Goal: Register for event/course

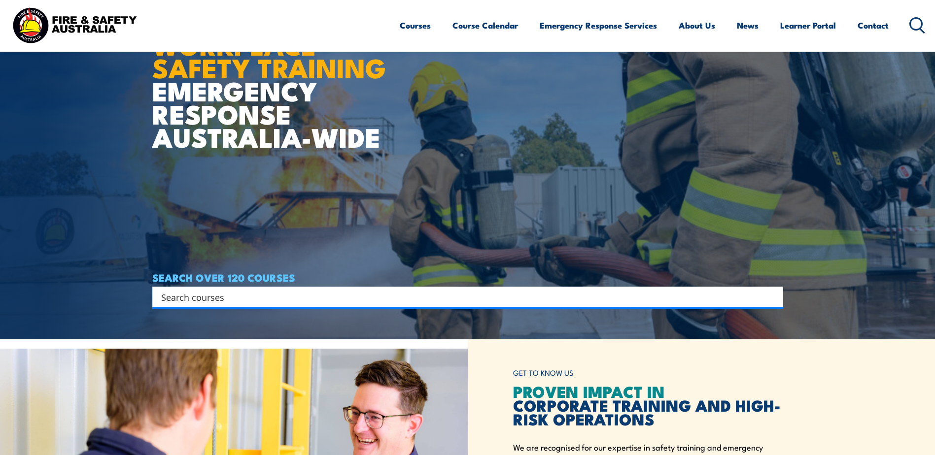
scroll to position [99, 0]
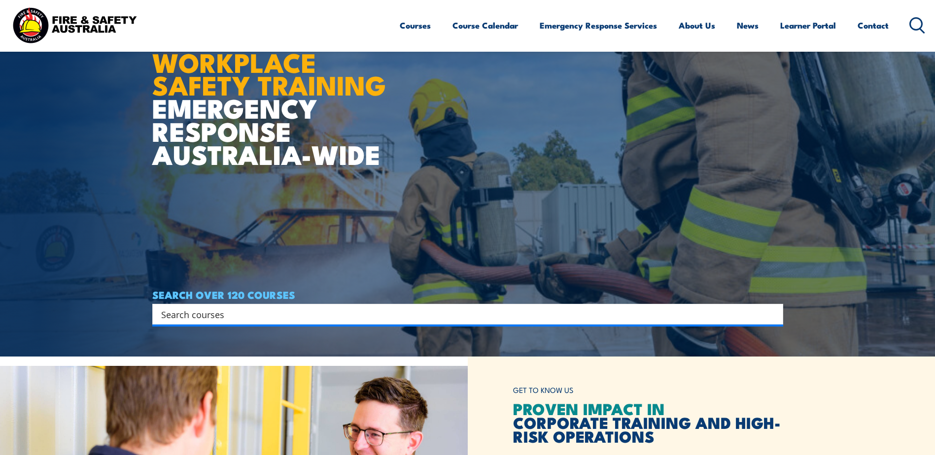
click at [277, 313] on input "Search input" at bounding box center [461, 314] width 600 height 15
type input "fire warden"
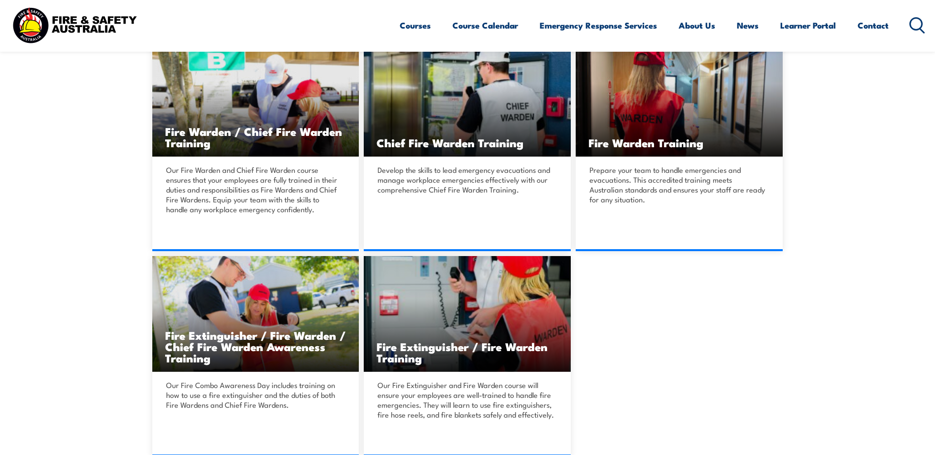
scroll to position [148, 0]
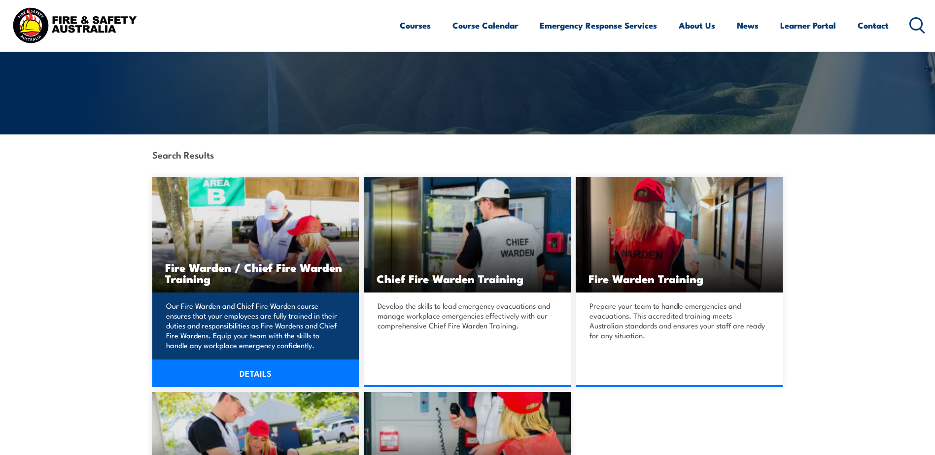
click at [253, 375] on link "DETAILS" at bounding box center [255, 374] width 207 height 28
click at [248, 379] on link "DETAILS" at bounding box center [255, 374] width 207 height 28
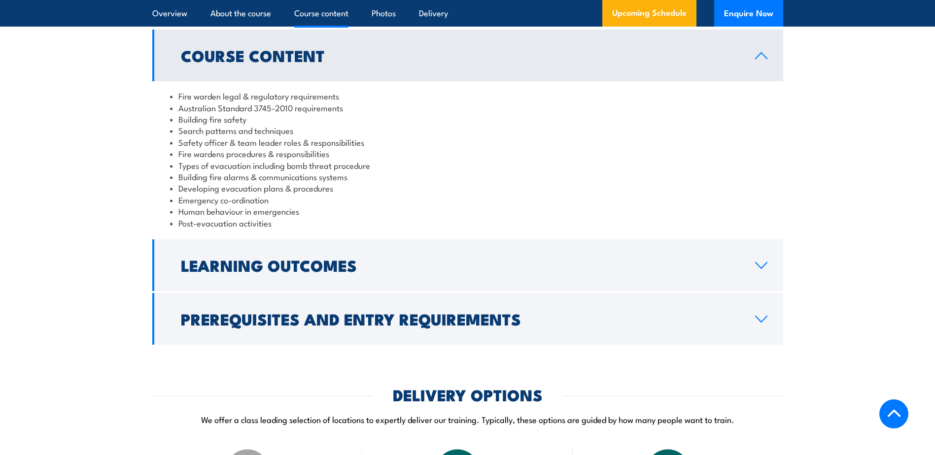
scroll to position [1035, 0]
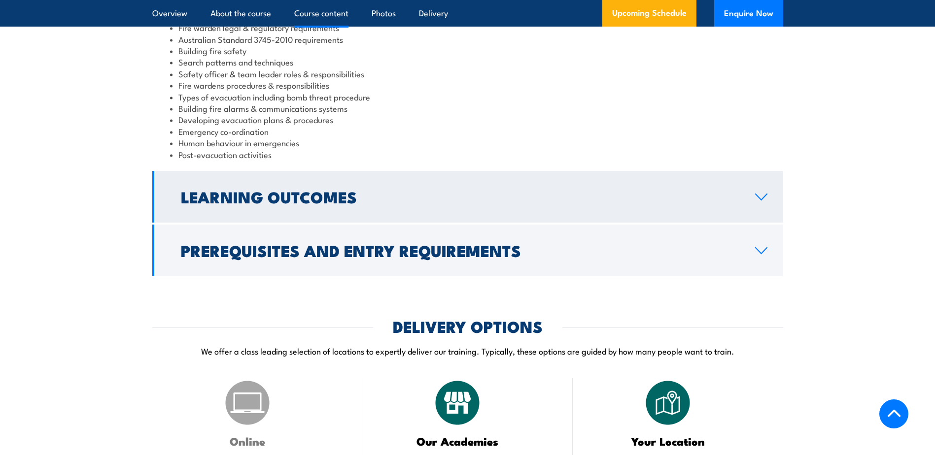
click at [759, 201] on icon at bounding box center [761, 197] width 13 height 8
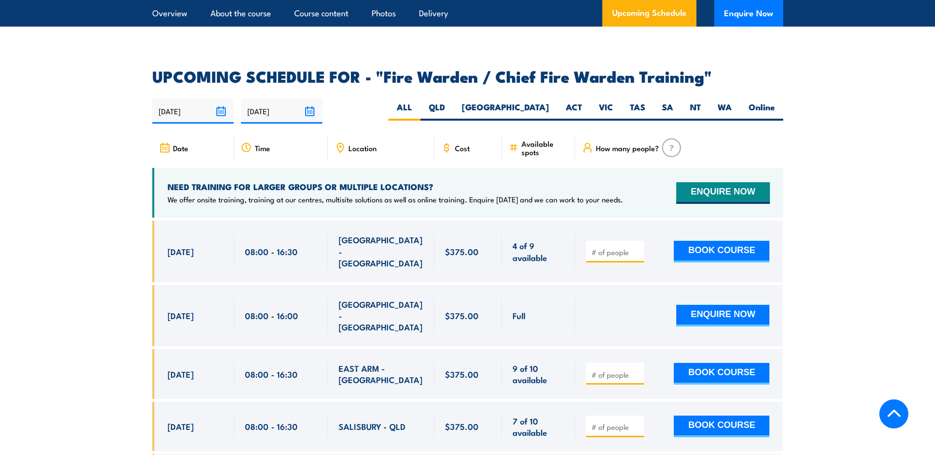
scroll to position [1577, 0]
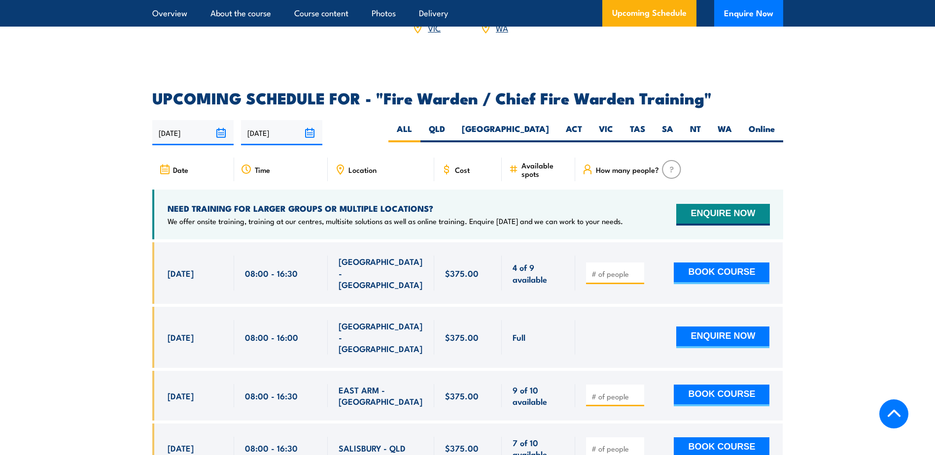
click at [371, 167] on span "Location" at bounding box center [362, 170] width 28 height 8
drag, startPoint x: 363, startPoint y: 169, endPoint x: 348, endPoint y: 168, distance: 14.8
click at [363, 168] on span "Location" at bounding box center [362, 170] width 28 height 8
click at [342, 167] on icon at bounding box center [340, 169] width 11 height 11
click at [353, 166] on span "Location" at bounding box center [362, 170] width 28 height 8
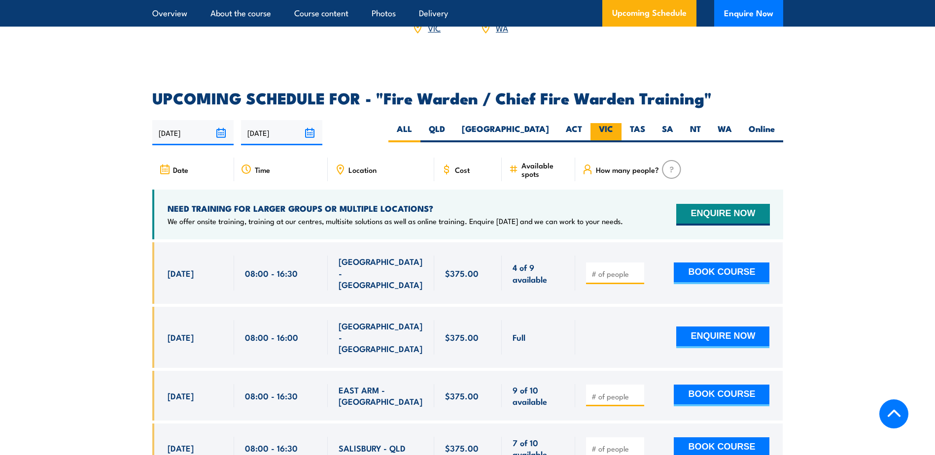
click at [605, 132] on label "VIC" at bounding box center [605, 132] width 31 height 19
click at [613, 130] on input "VIC" at bounding box center [616, 126] width 6 height 6
radio input "true"
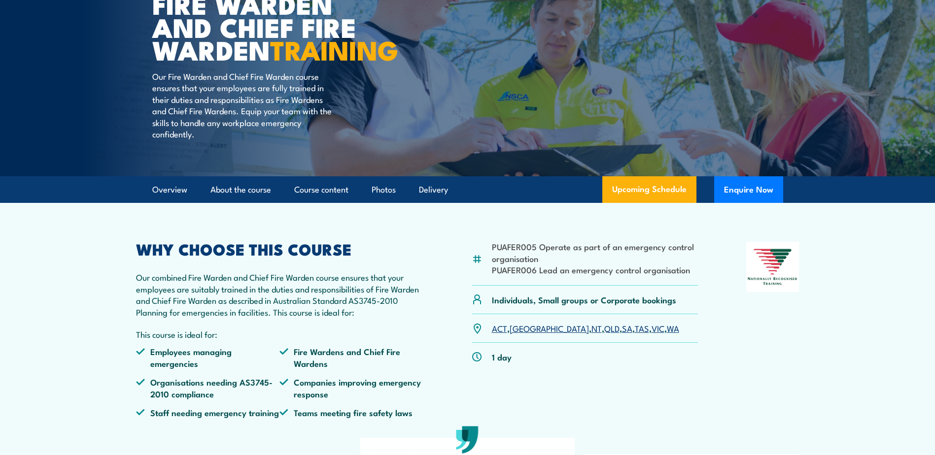
scroll to position [21, 0]
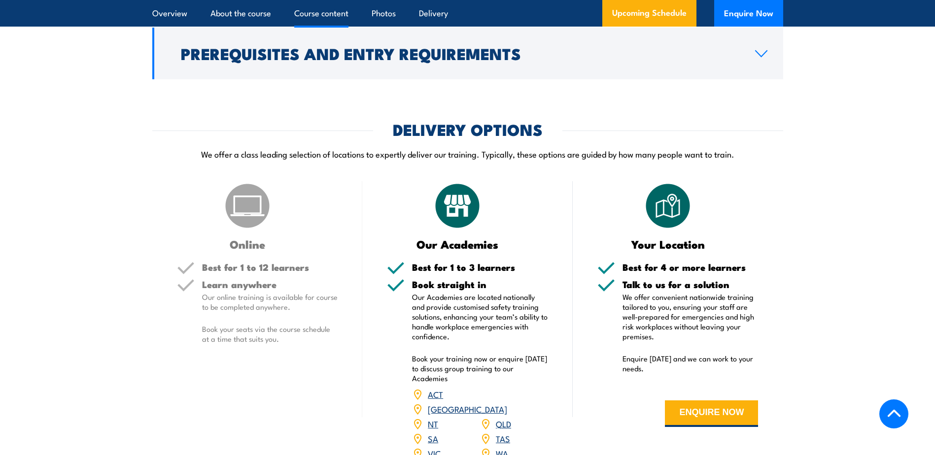
scroll to position [936, 0]
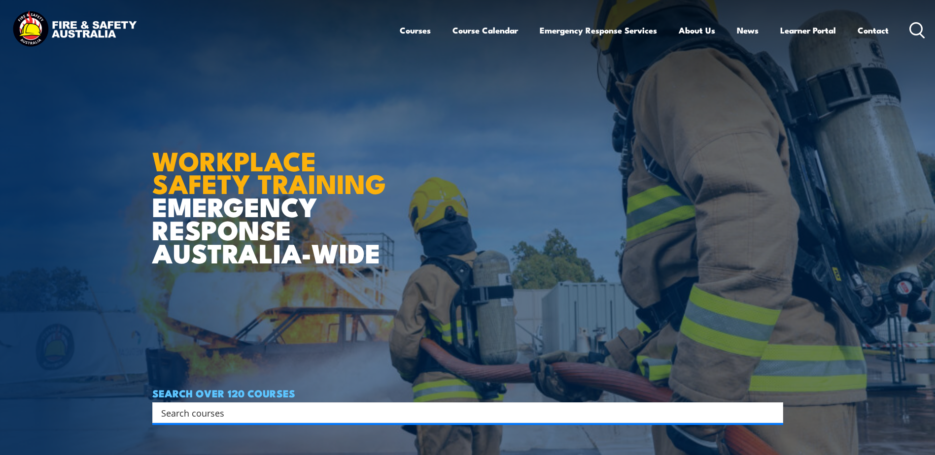
click at [300, 404] on div "Search" at bounding box center [467, 413] width 631 height 21
click at [300, 408] on input "Search input" at bounding box center [461, 413] width 600 height 15
type input "fire warden"
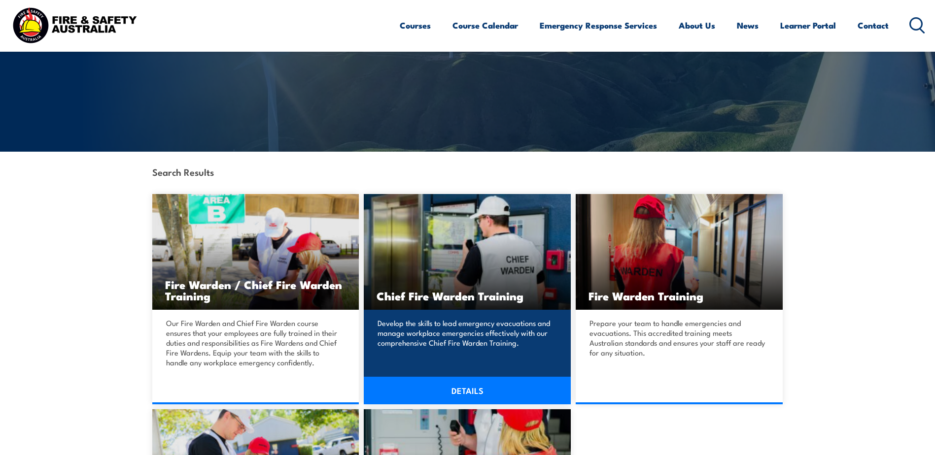
scroll to position [148, 0]
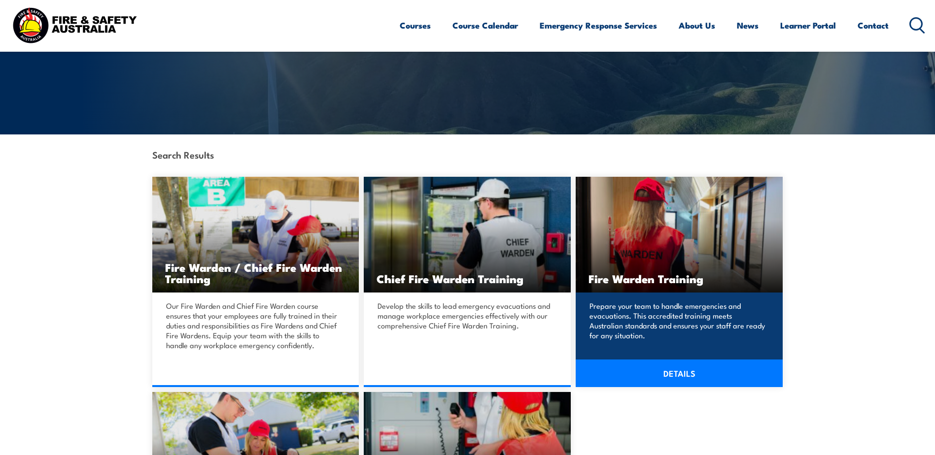
click at [690, 368] on link "DETAILS" at bounding box center [679, 374] width 207 height 28
click at [679, 376] on link "DETAILS" at bounding box center [679, 374] width 207 height 28
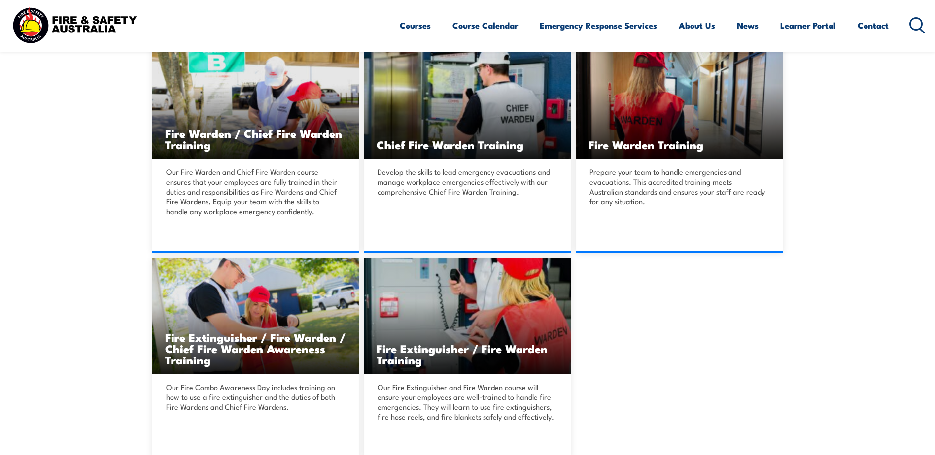
scroll to position [296, 0]
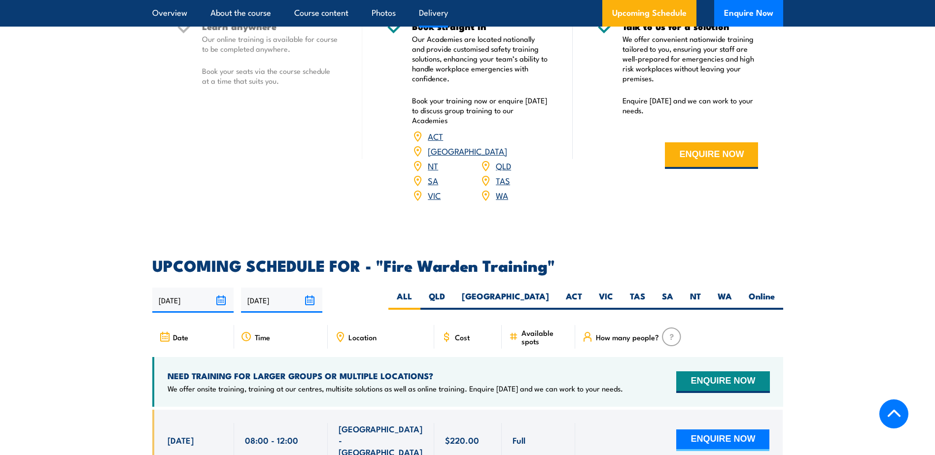
scroll to position [1725, 0]
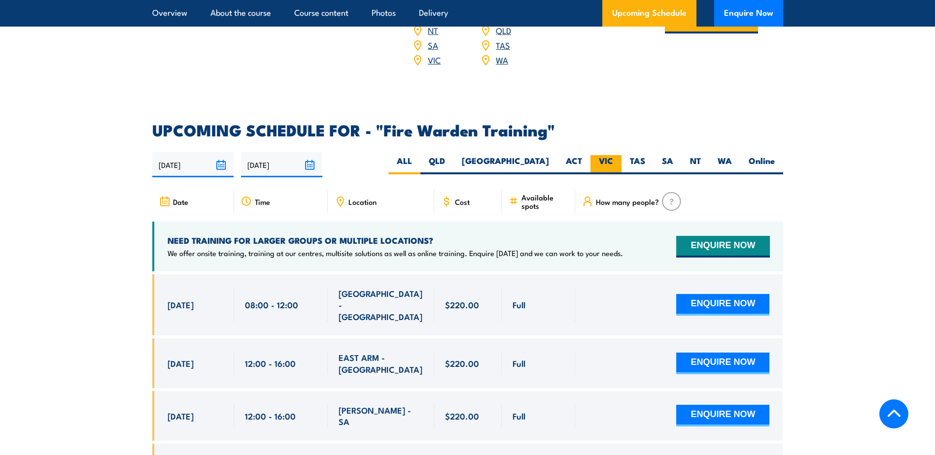
click at [610, 155] on label "VIC" at bounding box center [605, 164] width 31 height 19
click at [613, 155] on input "VIC" at bounding box center [616, 158] width 6 height 6
radio input "true"
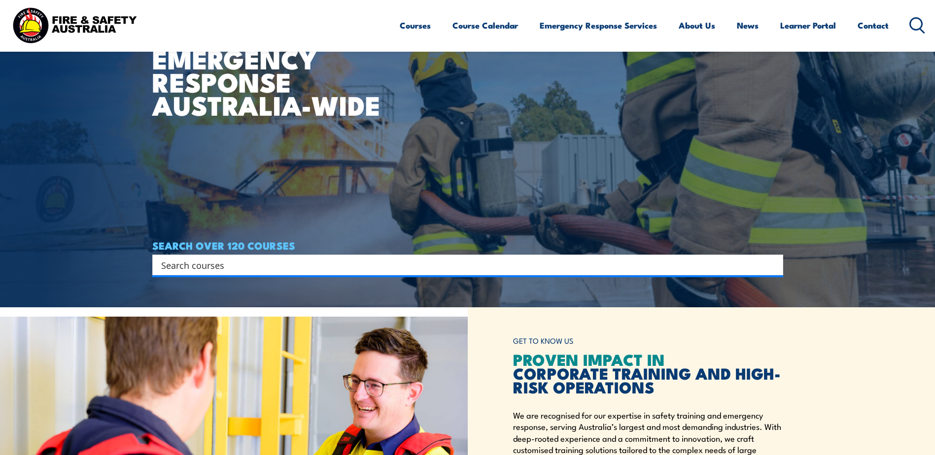
click at [307, 258] on input "Search input" at bounding box center [461, 265] width 600 height 15
type input "fire warden"
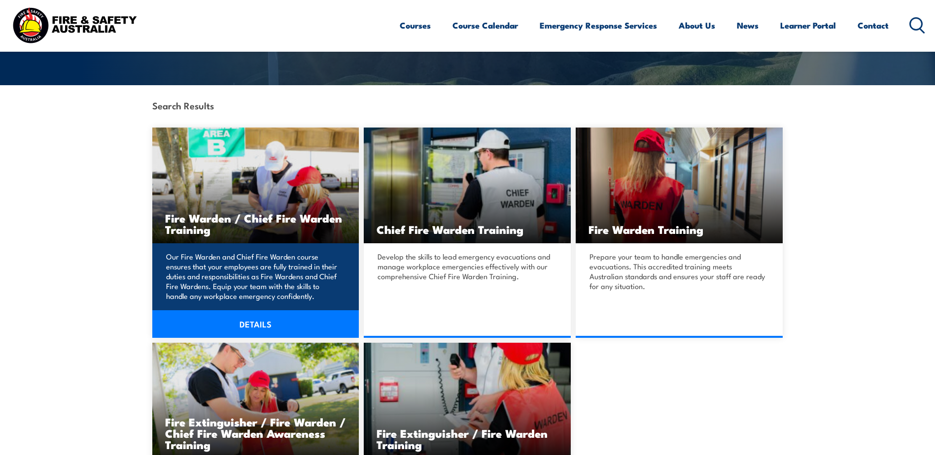
click at [280, 333] on link "DETAILS" at bounding box center [255, 325] width 207 height 28
click at [278, 321] on link "DETAILS" at bounding box center [255, 325] width 207 height 28
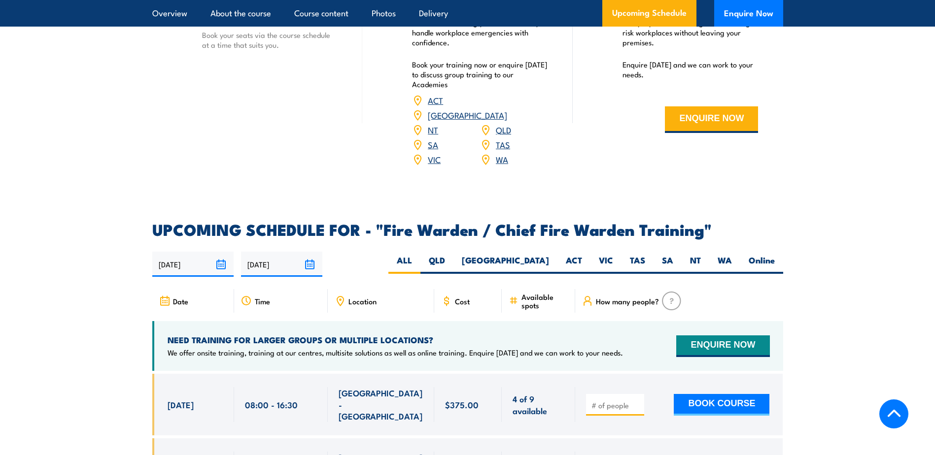
scroll to position [1626, 0]
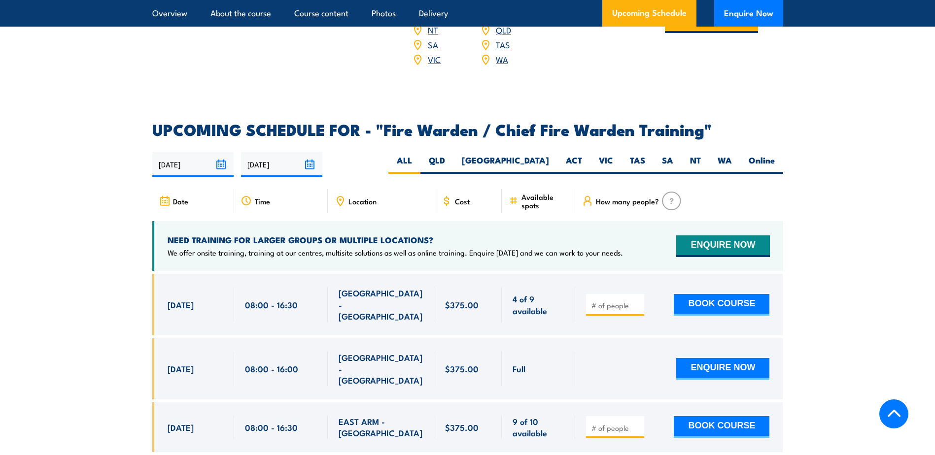
click at [361, 197] on span "Location" at bounding box center [362, 201] width 28 height 8
click at [621, 155] on label "VIC" at bounding box center [605, 164] width 31 height 19
click at [620, 155] on input "VIC" at bounding box center [616, 158] width 6 height 6
radio input "true"
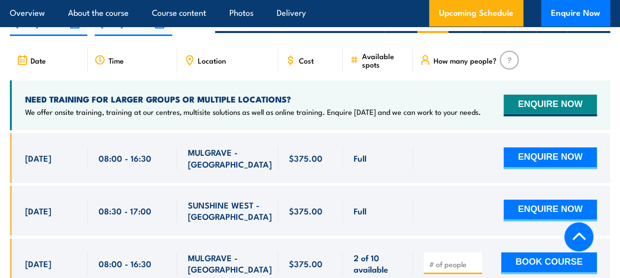
scroll to position [1781, 0]
